Goal: Find specific page/section

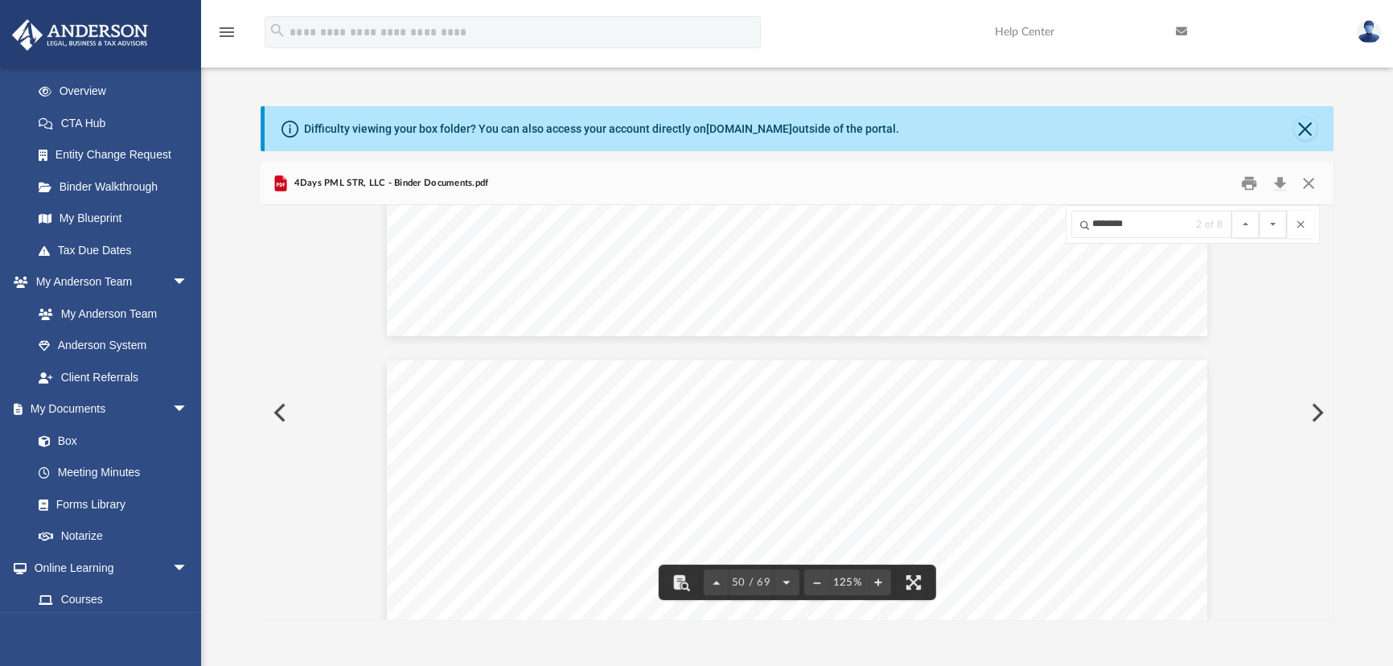
scroll to position [52966, 0]
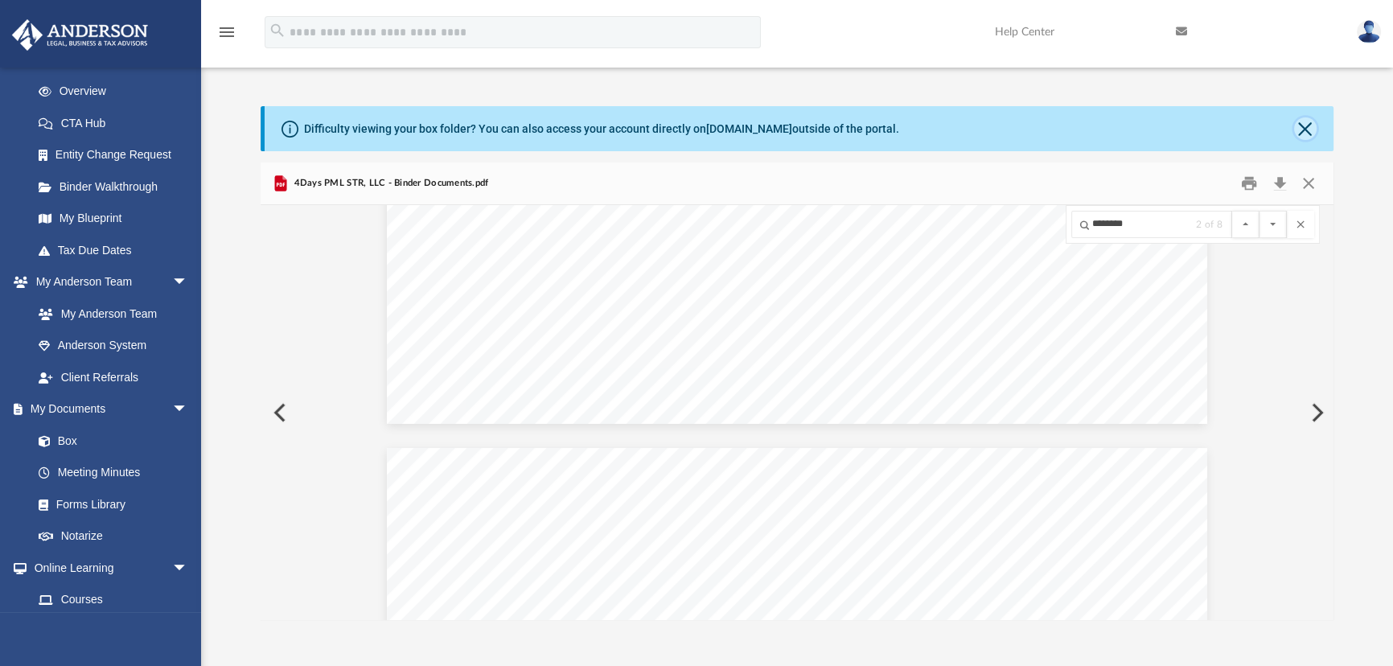
click at [1303, 138] on button "Close" at bounding box center [1305, 128] width 23 height 23
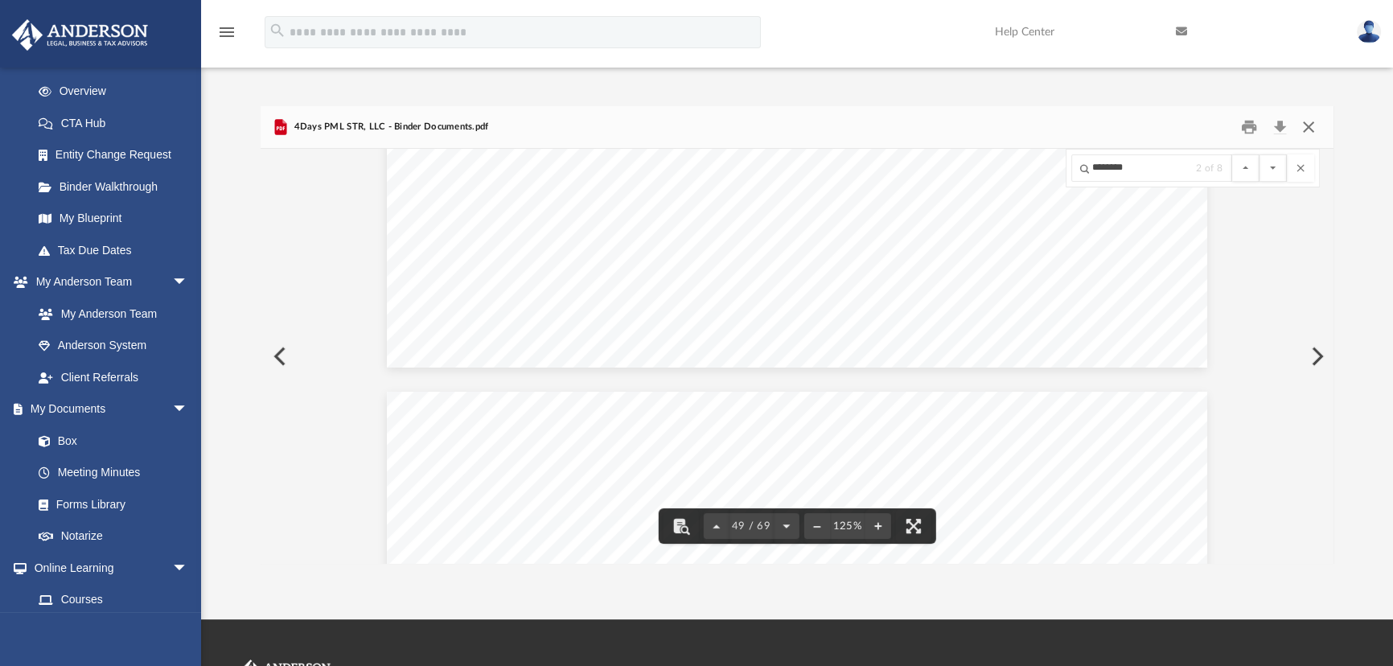
click at [1307, 134] on button "Close" at bounding box center [1308, 127] width 29 height 25
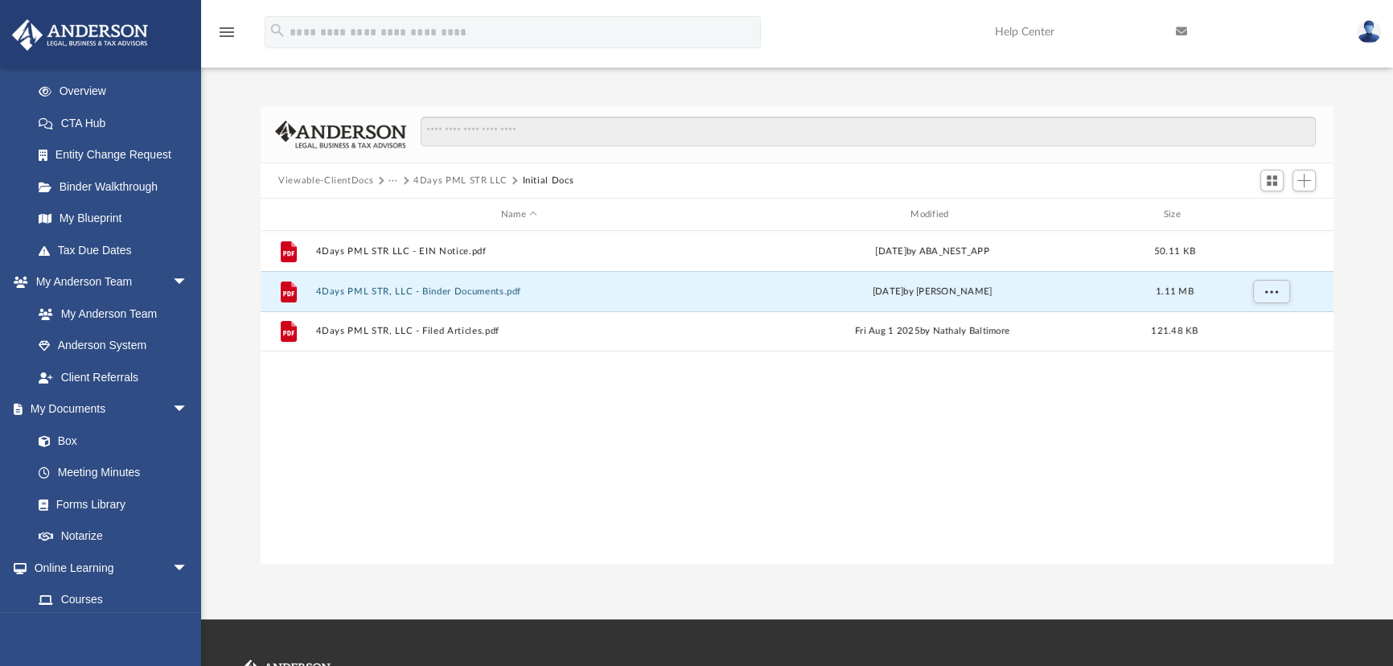
click at [326, 172] on div "Viewable-ClientDocs ··· 4Days PML STR LLC Initial Docs" at bounding box center [797, 180] width 1073 height 35
click at [454, 176] on button "4Days PML STR LLC" at bounding box center [460, 181] width 94 height 14
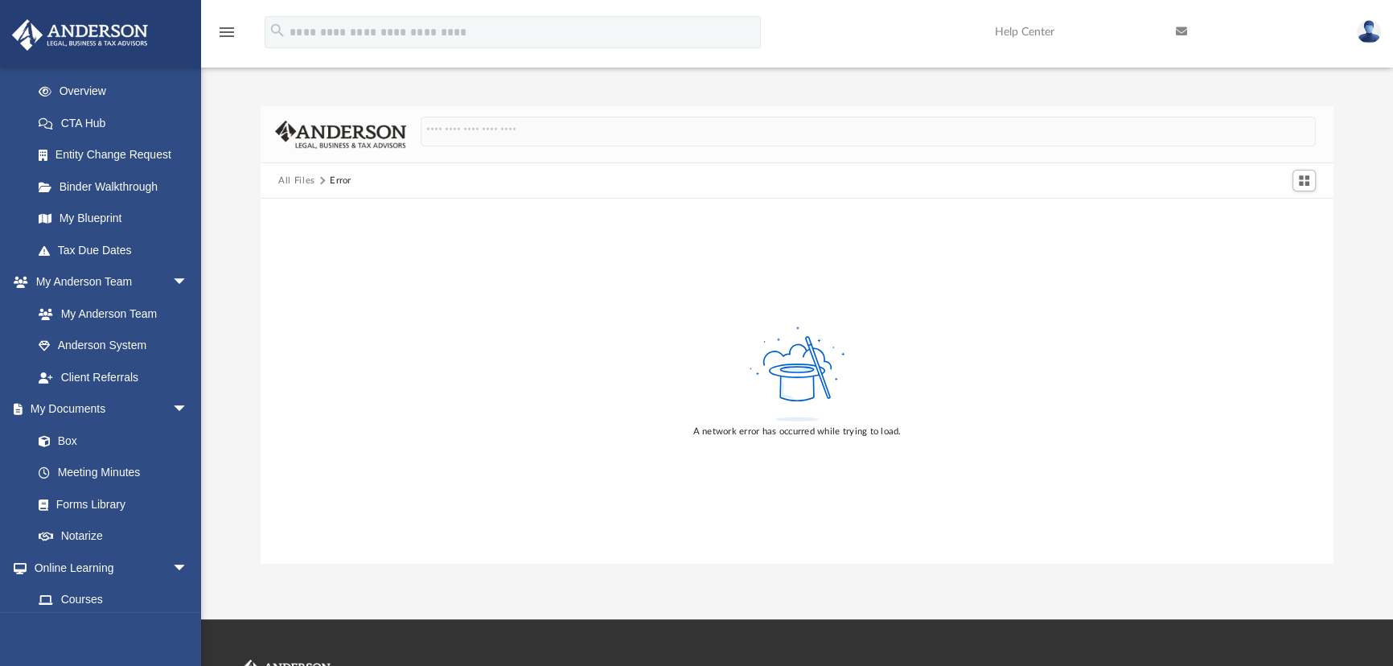
click at [289, 181] on button "All Files" at bounding box center [296, 181] width 37 height 14
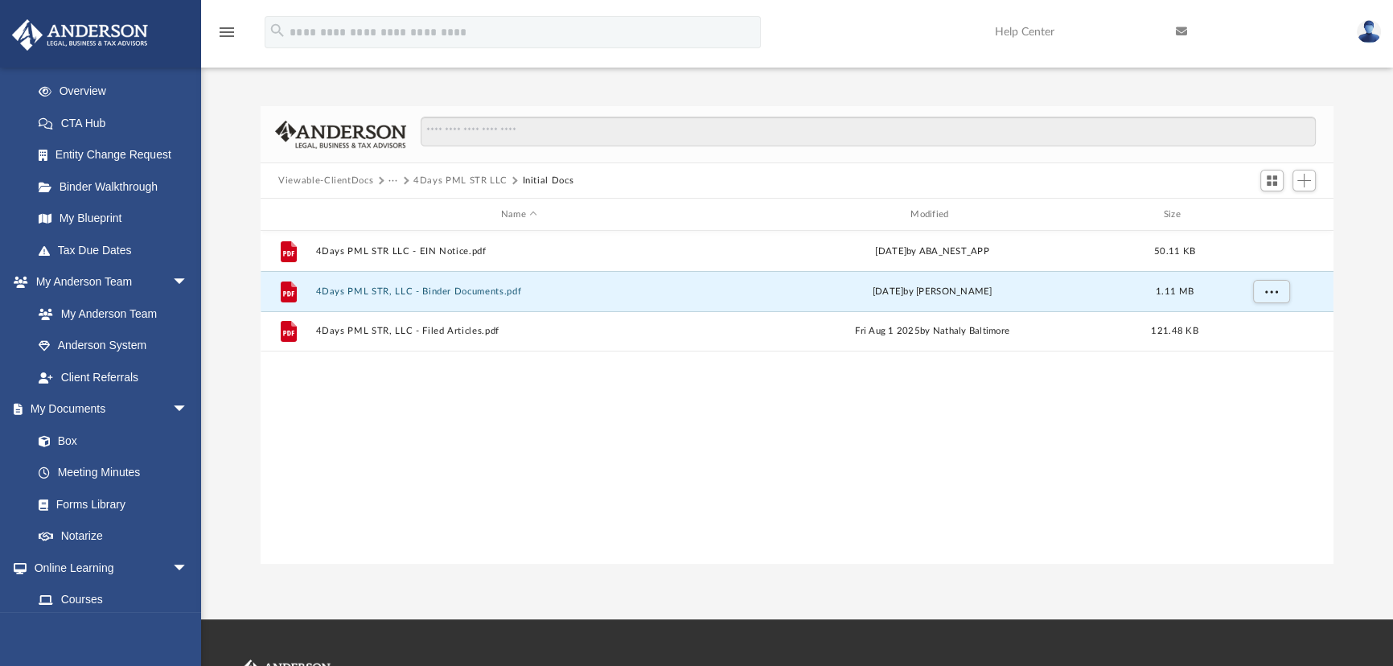
scroll to position [354, 1062]
click at [367, 184] on button "Viewable-ClientDocs" at bounding box center [325, 181] width 95 height 14
click at [72, 411] on link "My Documents arrow_drop_down" at bounding box center [111, 409] width 201 height 32
click at [71, 405] on link "My Documents arrow_drop_down" at bounding box center [111, 409] width 201 height 32
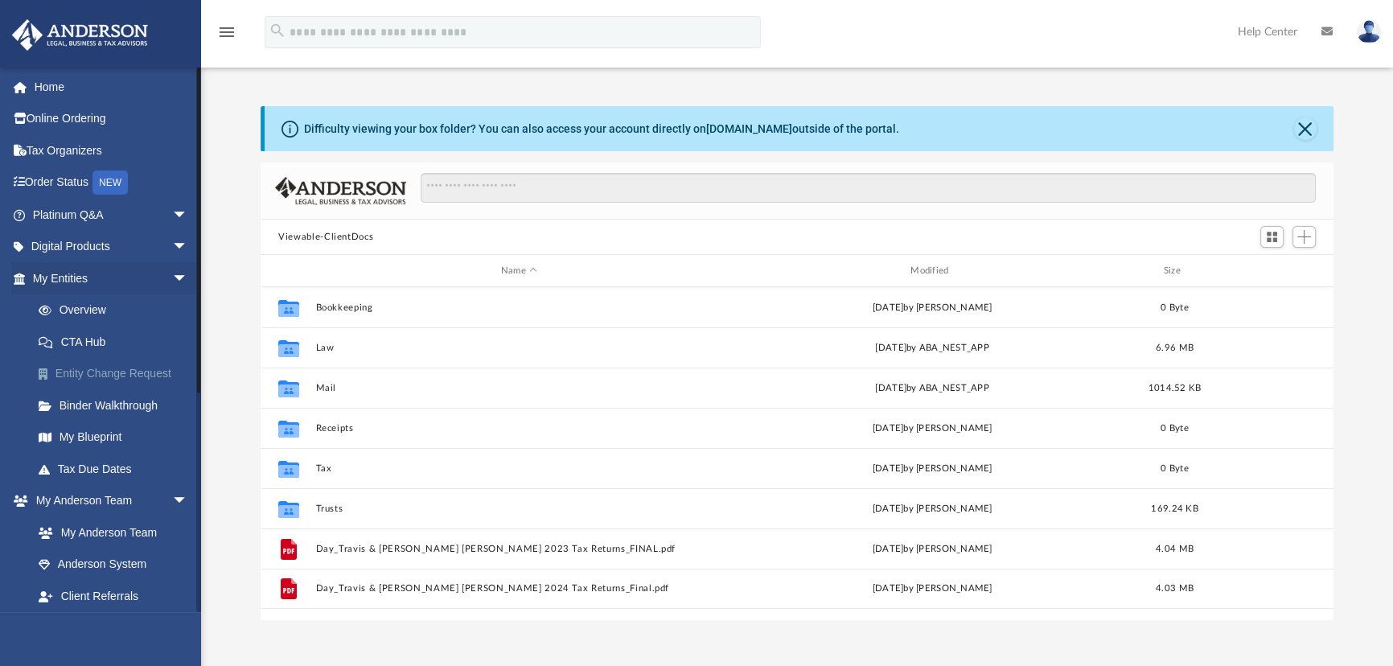
scroll to position [354, 1062]
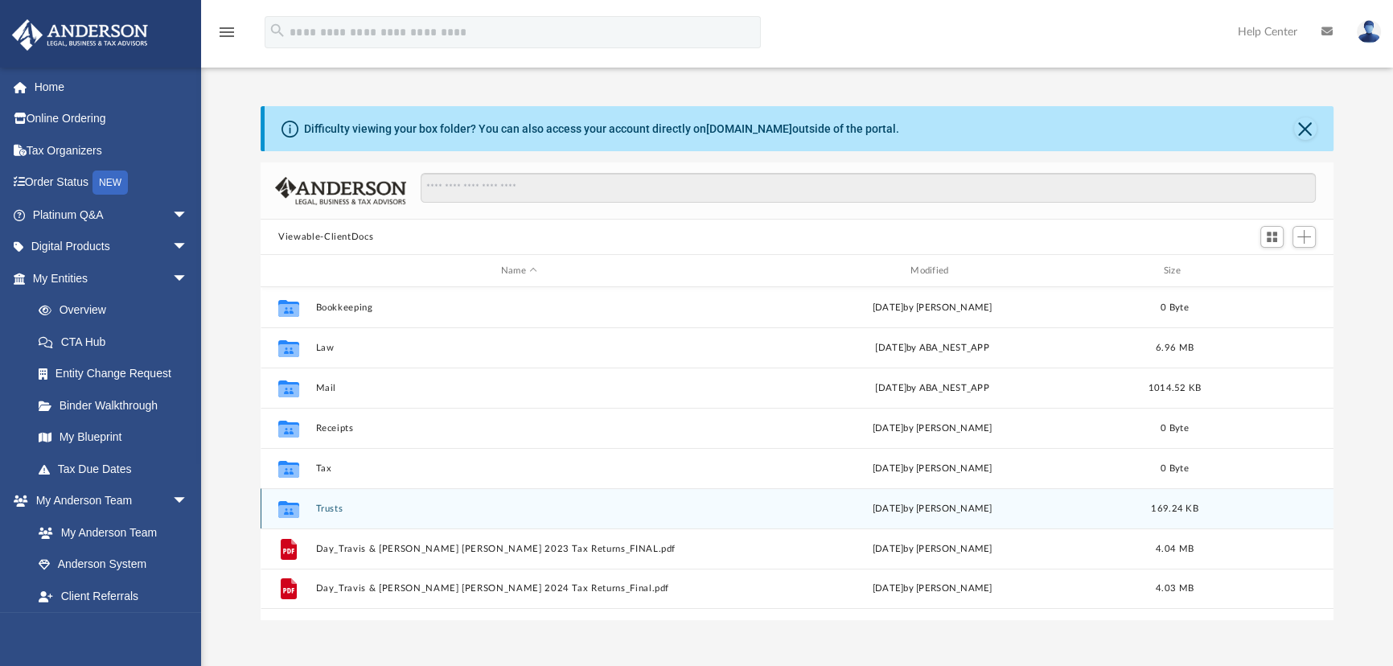
click at [330, 507] on button "Trusts" at bounding box center [519, 508] width 406 height 10
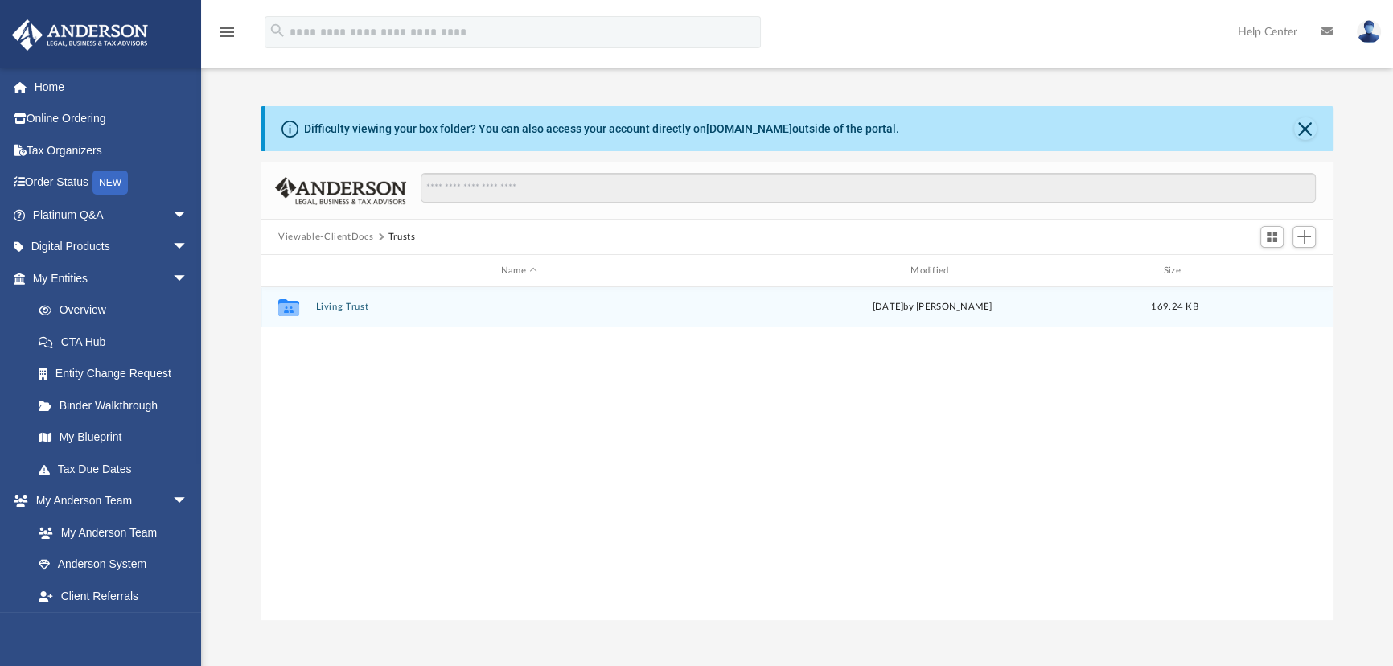
click at [362, 303] on button "Living Trust" at bounding box center [519, 307] width 406 height 10
